Goal: Information Seeking & Learning: Understand process/instructions

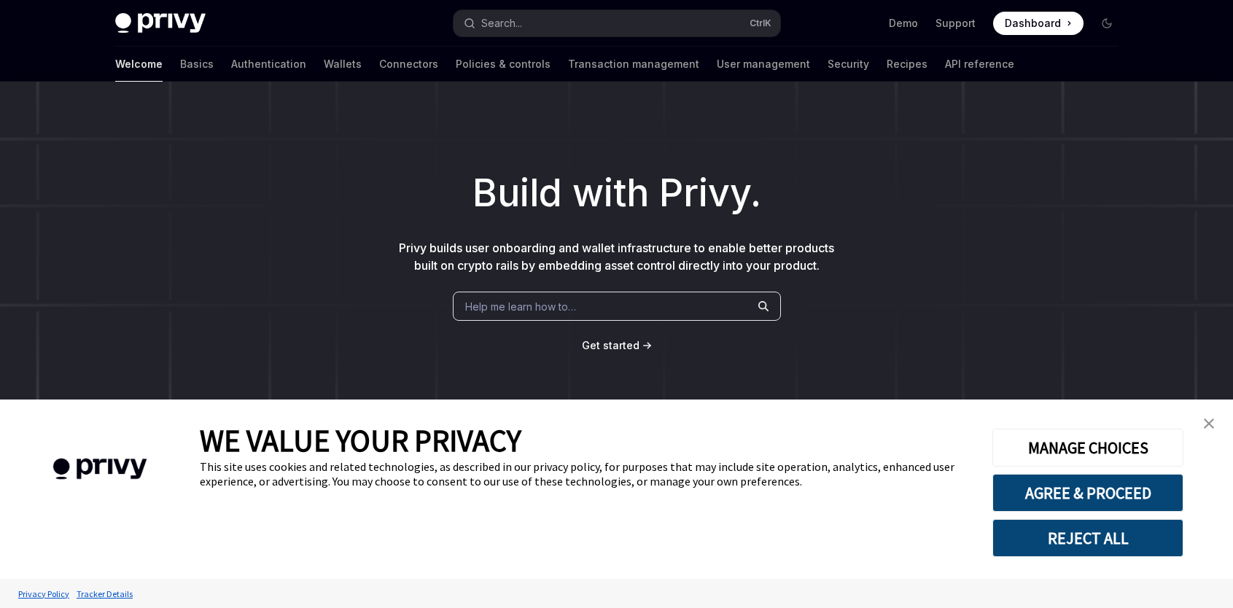
scroll to position [551, 0]
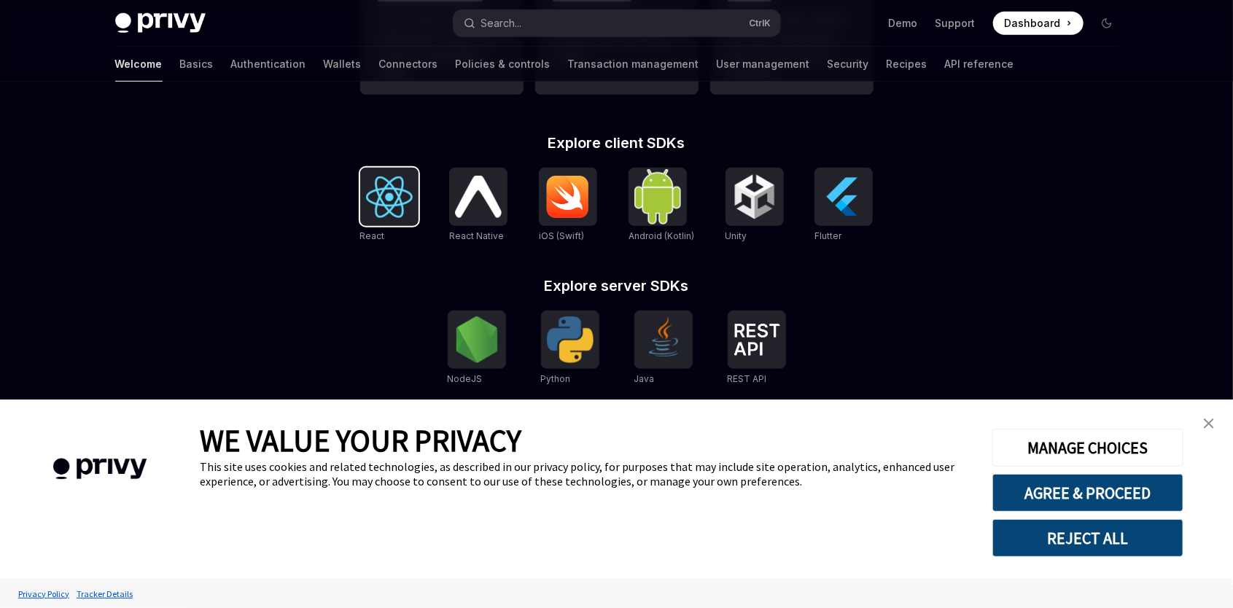
drag, startPoint x: 412, startPoint y: 193, endPoint x: 404, endPoint y: 197, distance: 9.1
click at [412, 193] on img at bounding box center [389, 198] width 47 height 42
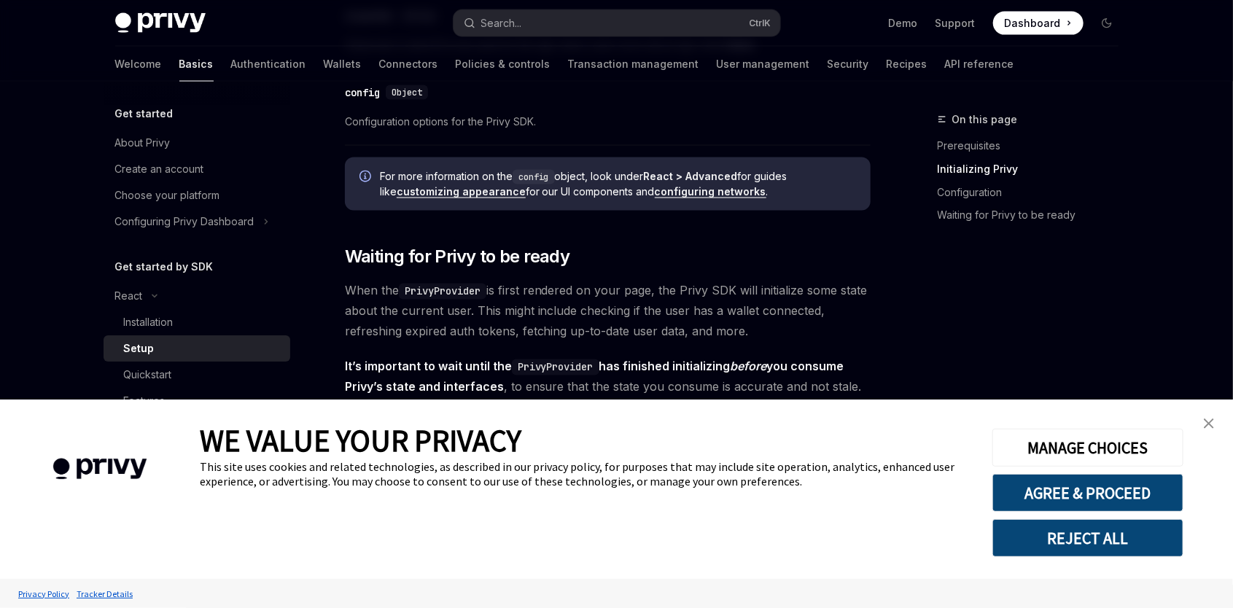
scroll to position [1313, 0]
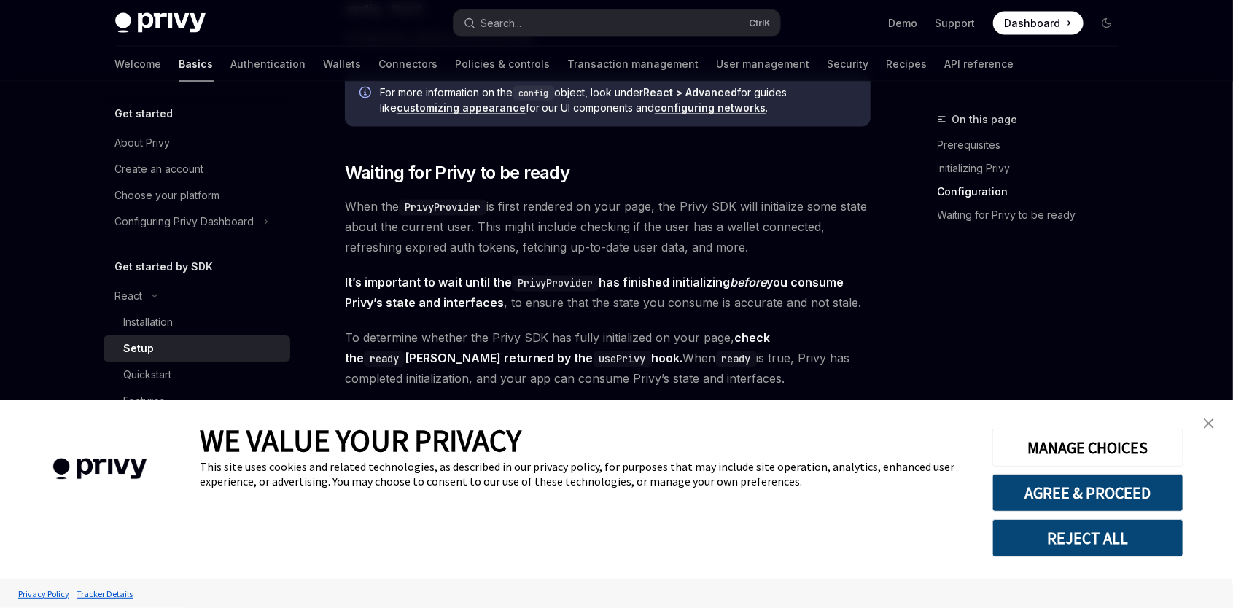
click at [1209, 421] on img "close banner" at bounding box center [1209, 424] width 10 height 10
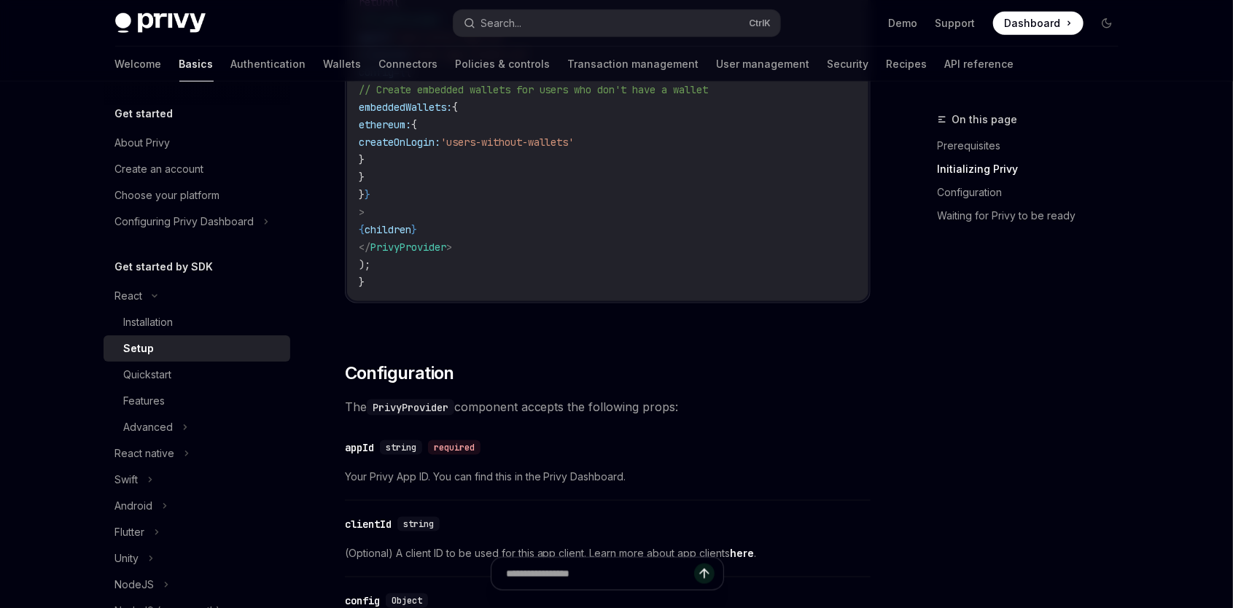
scroll to position [341, 0]
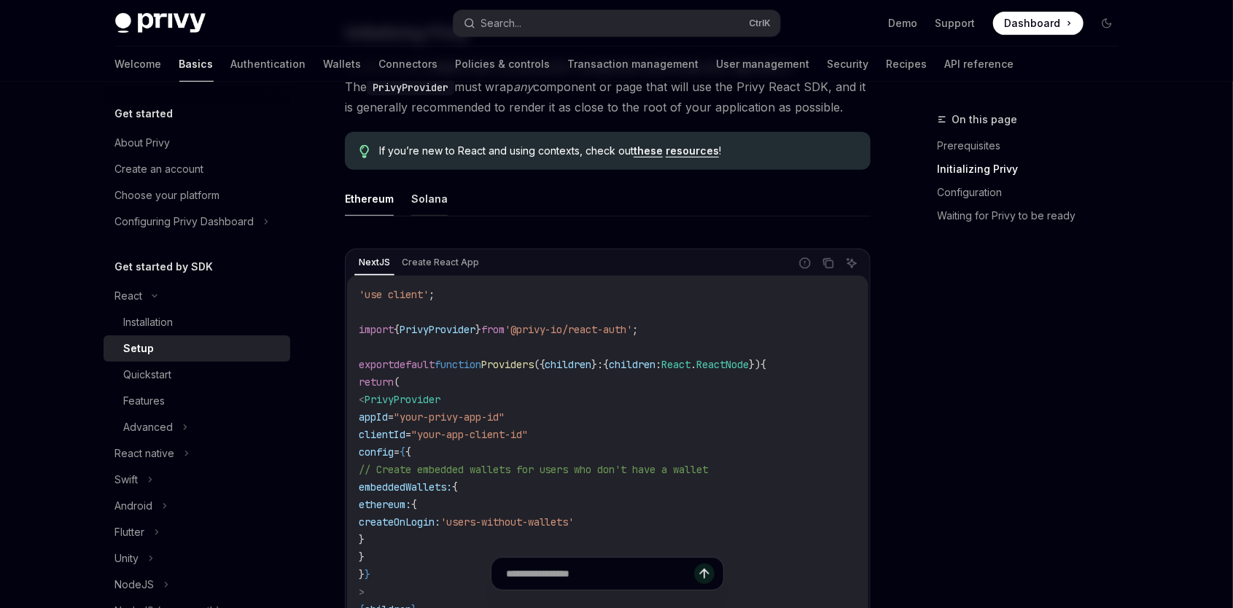
click at [433, 201] on button "Solana" at bounding box center [429, 199] width 36 height 34
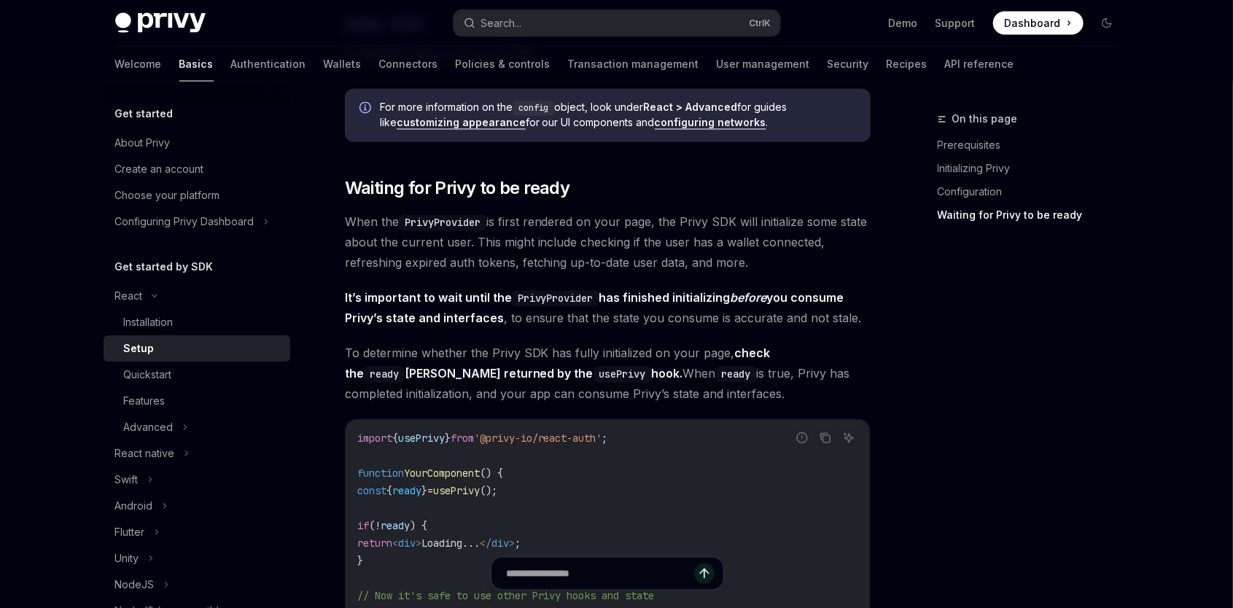
scroll to position [1391, 0]
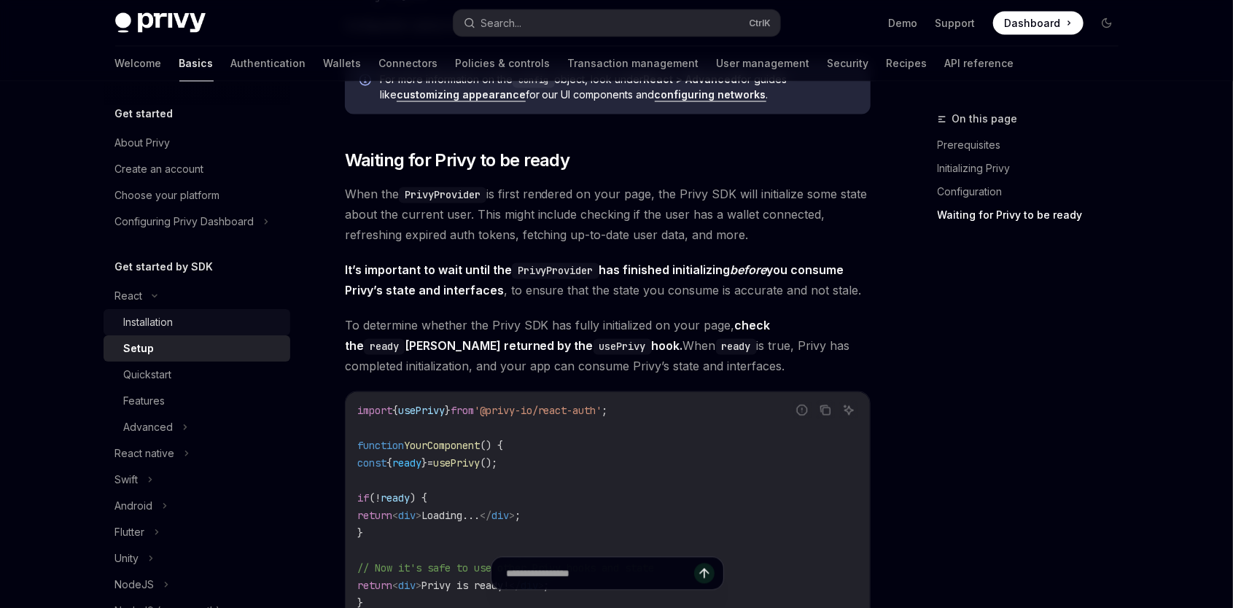
click at [149, 325] on div "Installation" at bounding box center [149, 323] width 50 height 18
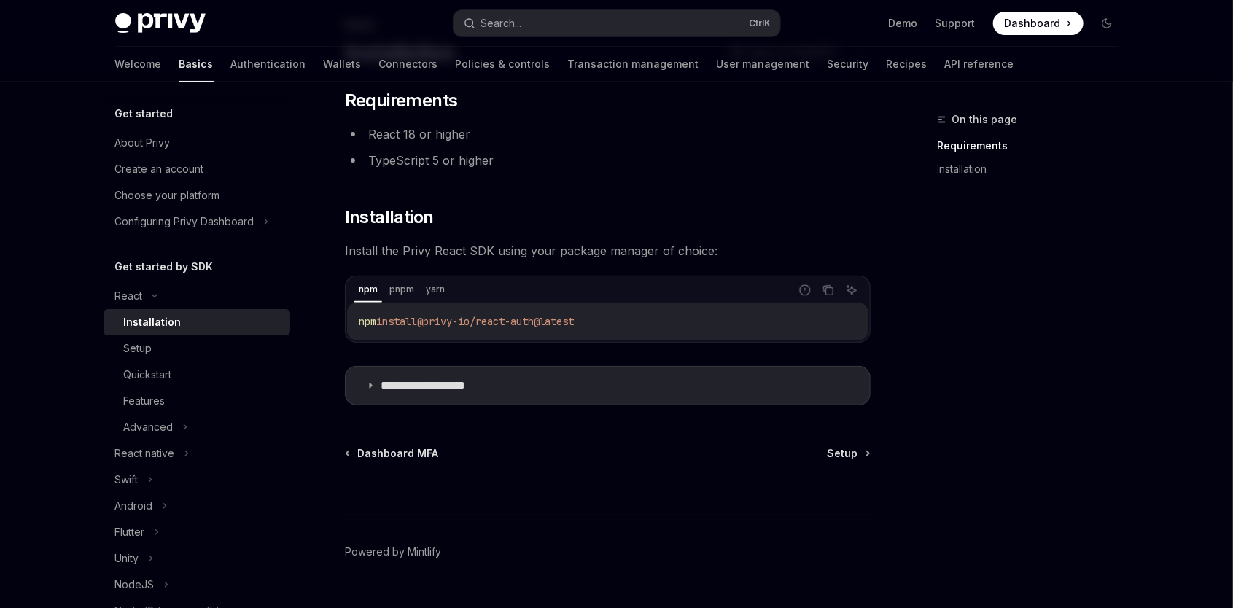
scroll to position [127, 0]
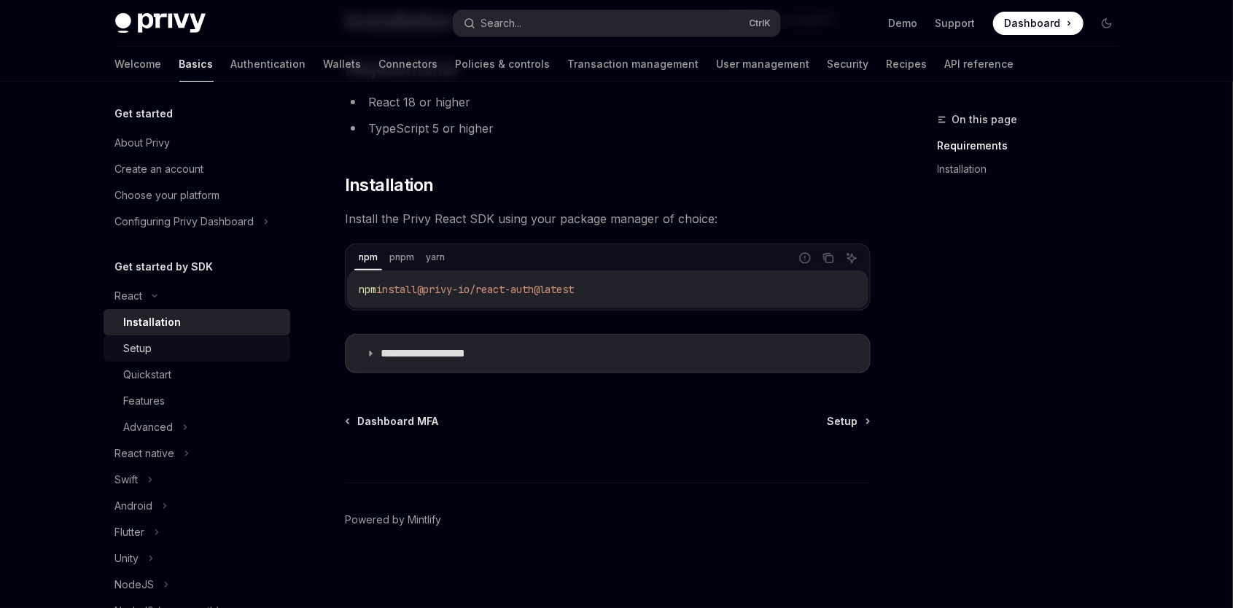
click at [160, 357] on link "Setup" at bounding box center [197, 349] width 187 height 26
type textarea "*"
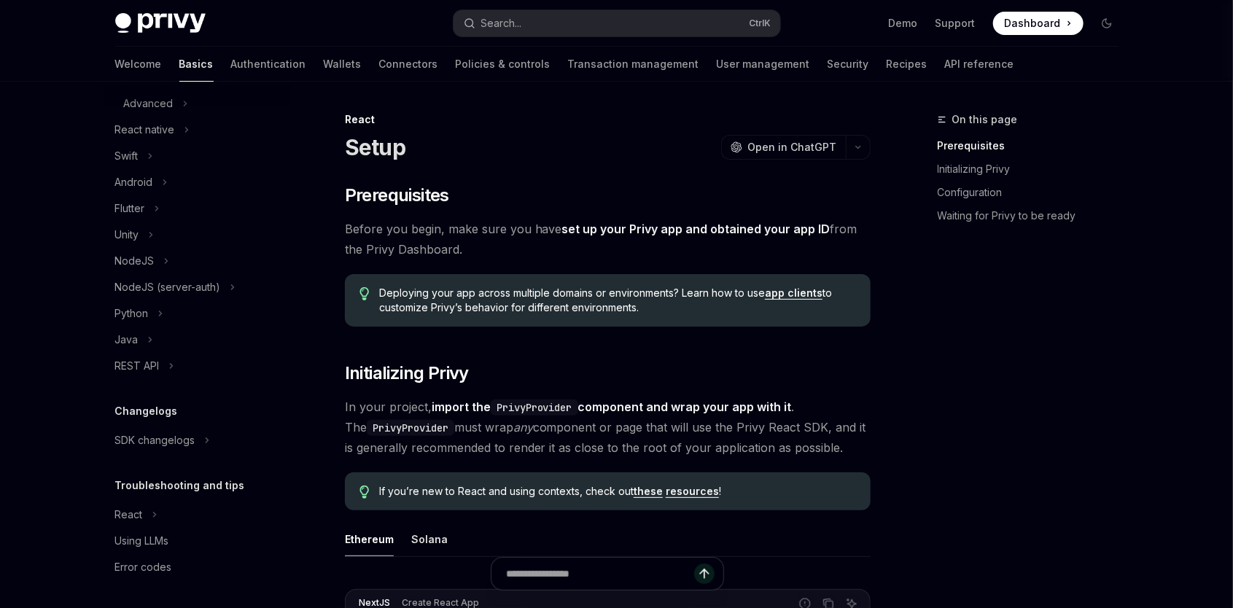
scroll to position [325, 0]
